Goal: Task Accomplishment & Management: Use online tool/utility

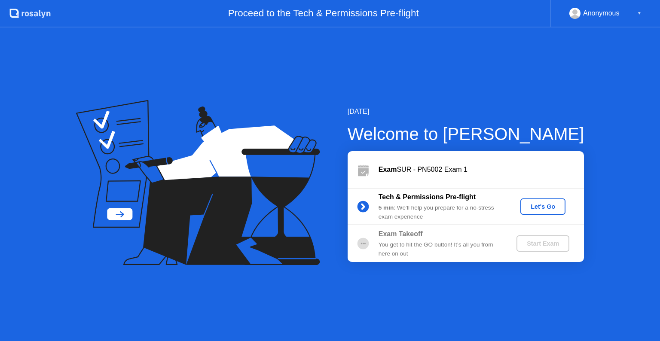
click at [548, 205] on div "Let's Go" at bounding box center [543, 206] width 38 height 7
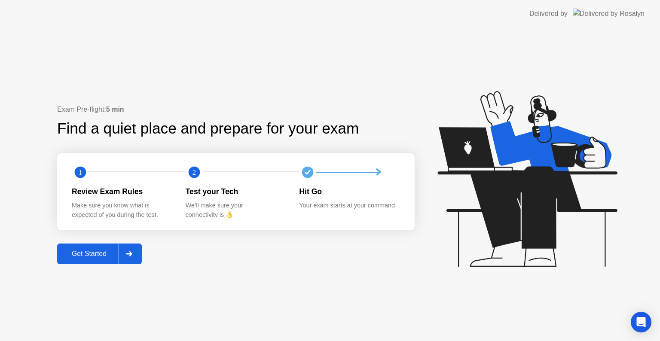
click at [104, 258] on div "Get Started" at bounding box center [89, 254] width 59 height 8
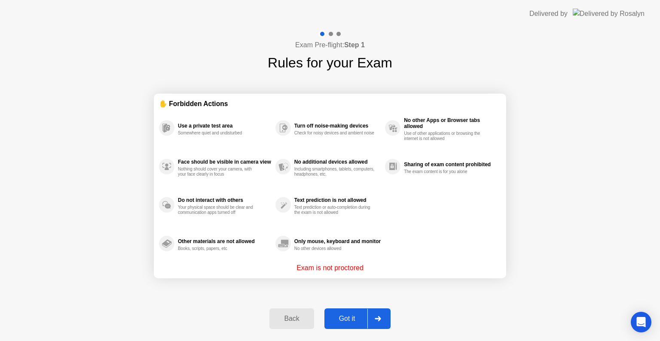
click at [359, 320] on div "Got it" at bounding box center [347, 319] width 40 height 8
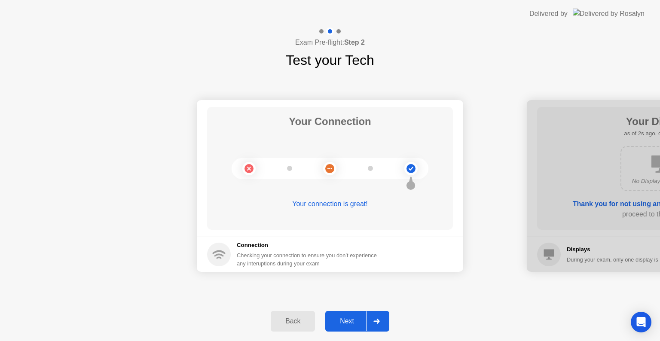
click at [356, 322] on div "Next" at bounding box center [347, 322] width 38 height 8
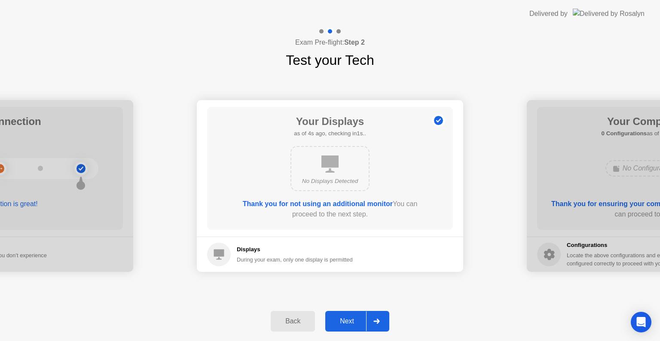
click at [356, 322] on div "Next" at bounding box center [347, 322] width 38 height 8
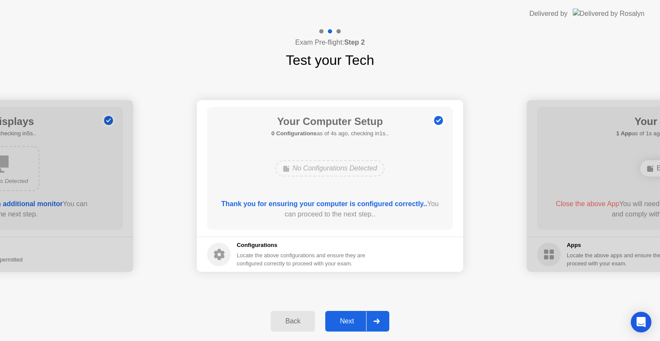
click at [356, 322] on div "Next" at bounding box center [347, 322] width 38 height 8
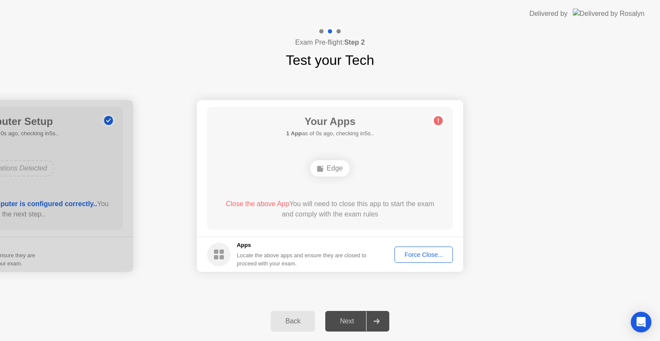
click at [425, 258] on div "Force Close..." at bounding box center [423, 254] width 52 height 7
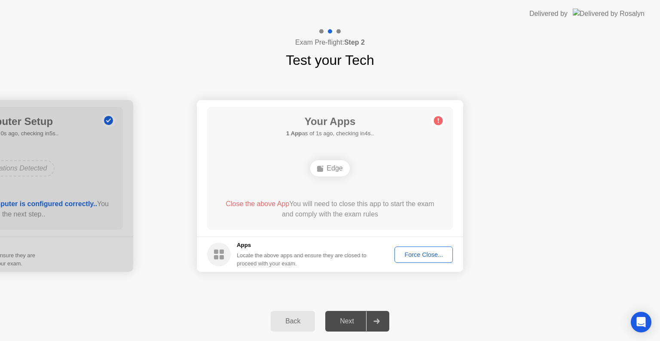
click at [428, 256] on div "Force Close..." at bounding box center [423, 254] width 52 height 7
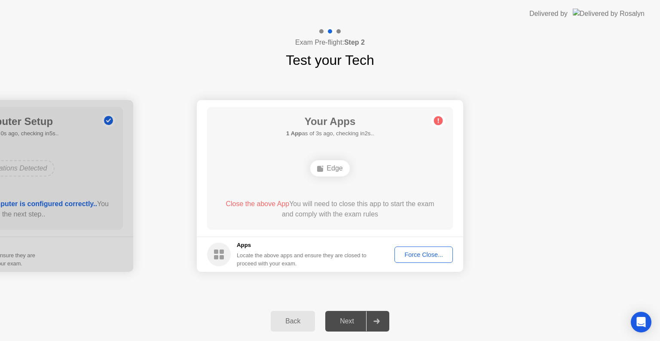
click at [418, 257] on div "Force Close..." at bounding box center [423, 254] width 52 height 7
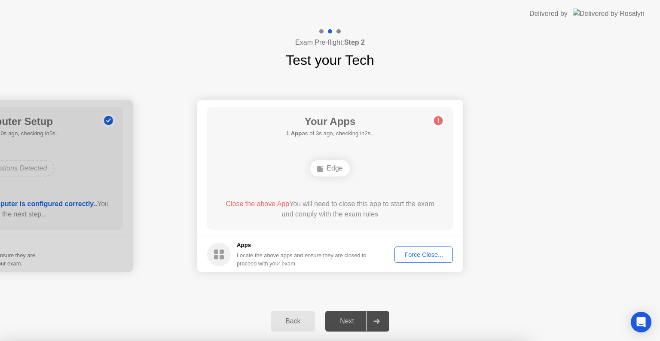
click at [418, 341] on div at bounding box center [330, 341] width 660 height 0
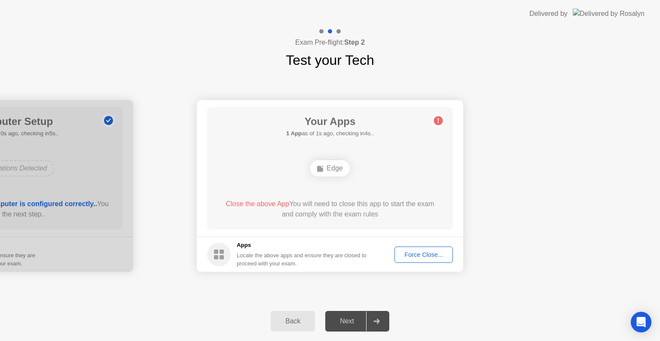
click at [330, 170] on div "Edge" at bounding box center [329, 168] width 39 height 16
click at [432, 253] on div "Force Close..." at bounding box center [423, 254] width 52 height 7
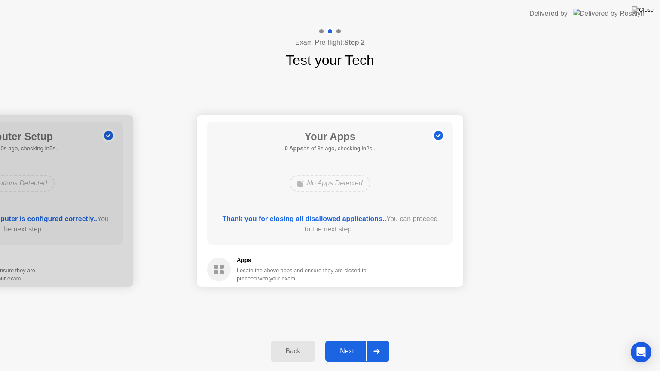
click at [345, 341] on div "Next" at bounding box center [347, 352] width 38 height 8
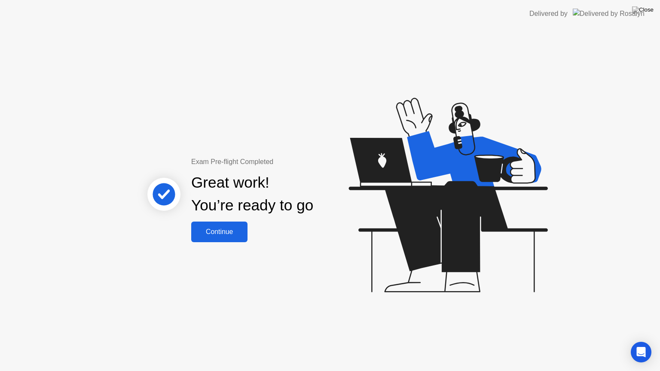
click at [225, 235] on div "Continue" at bounding box center [219, 232] width 51 height 8
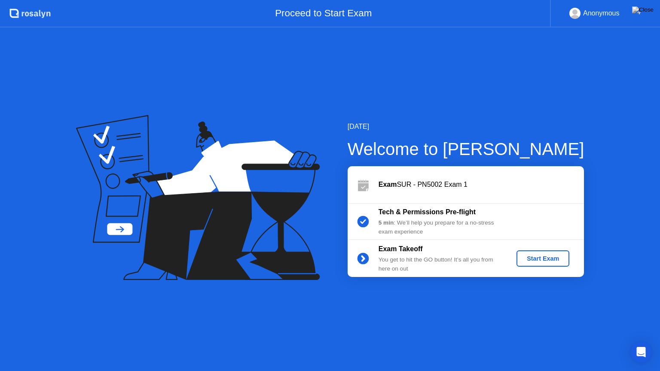
click at [542, 260] on div "Start Exam" at bounding box center [543, 258] width 46 height 7
